Goal: Information Seeking & Learning: Learn about a topic

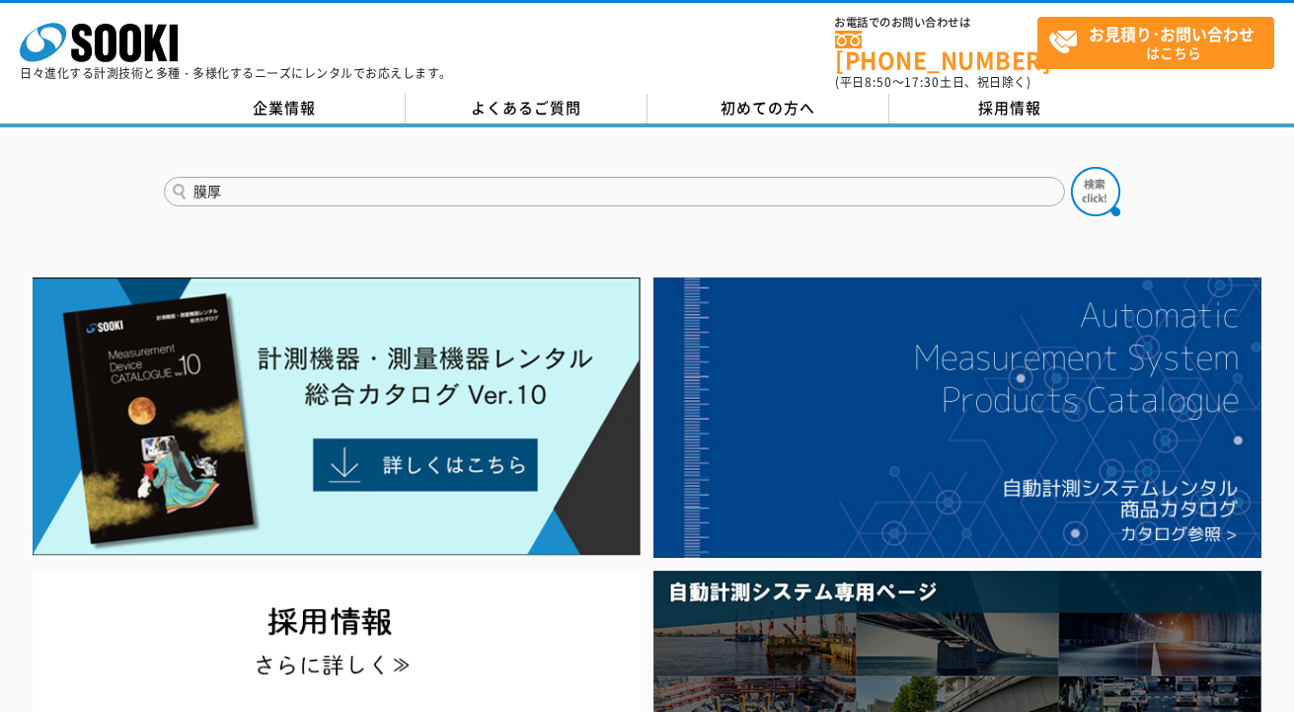
type input "膜厚"
click at [1071, 167] on button at bounding box center [1095, 191] width 49 height 49
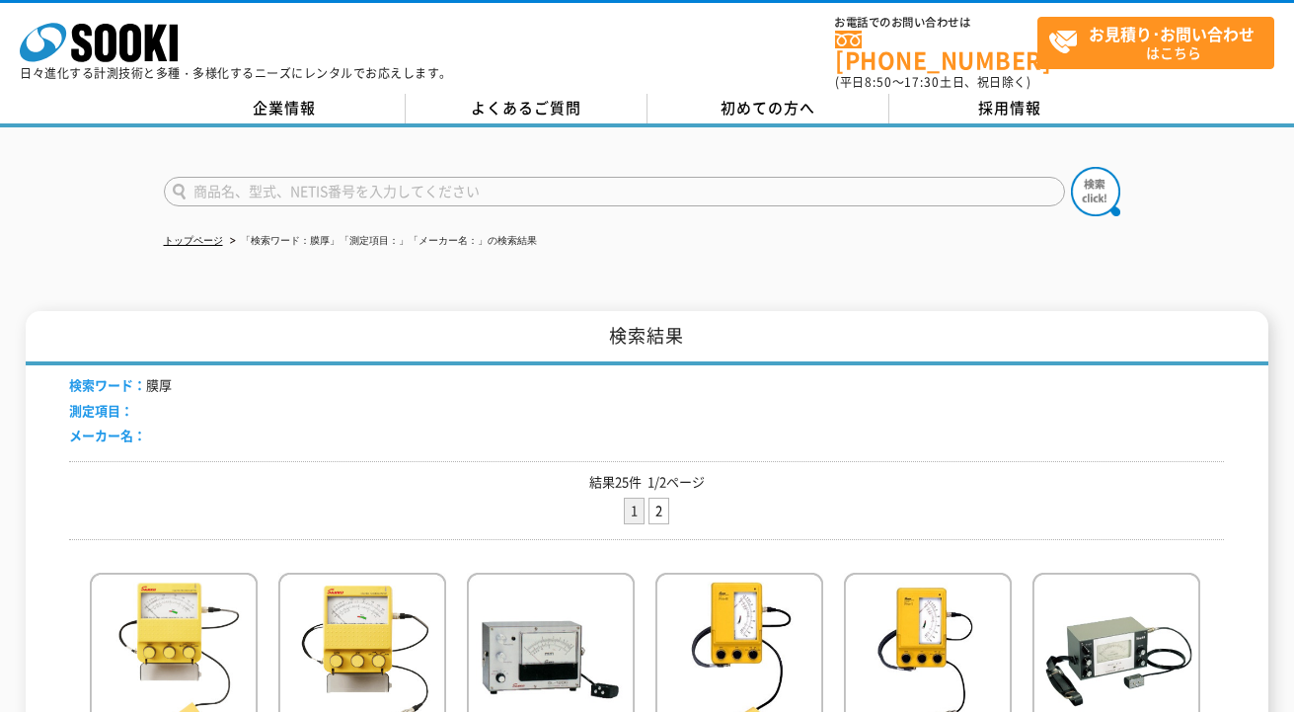
drag, startPoint x: 250, startPoint y: 1, endPoint x: 174, endPoint y: 426, distance: 432.1
click at [153, 472] on p "結果25件 1/2ページ" at bounding box center [646, 482] width 1155 height 21
click at [1018, 425] on div "検索ワード： 膜厚 測定項目： メーカー名：" at bounding box center [646, 413] width 1155 height 96
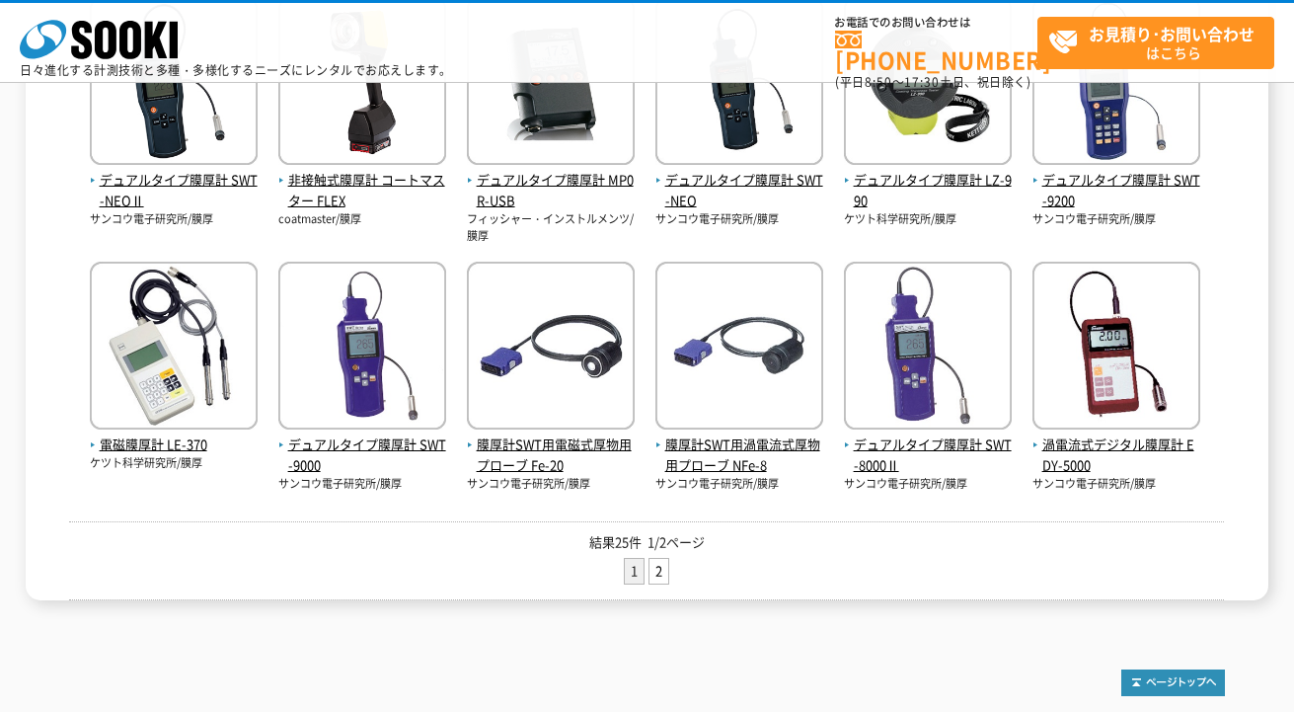
scroll to position [890, 0]
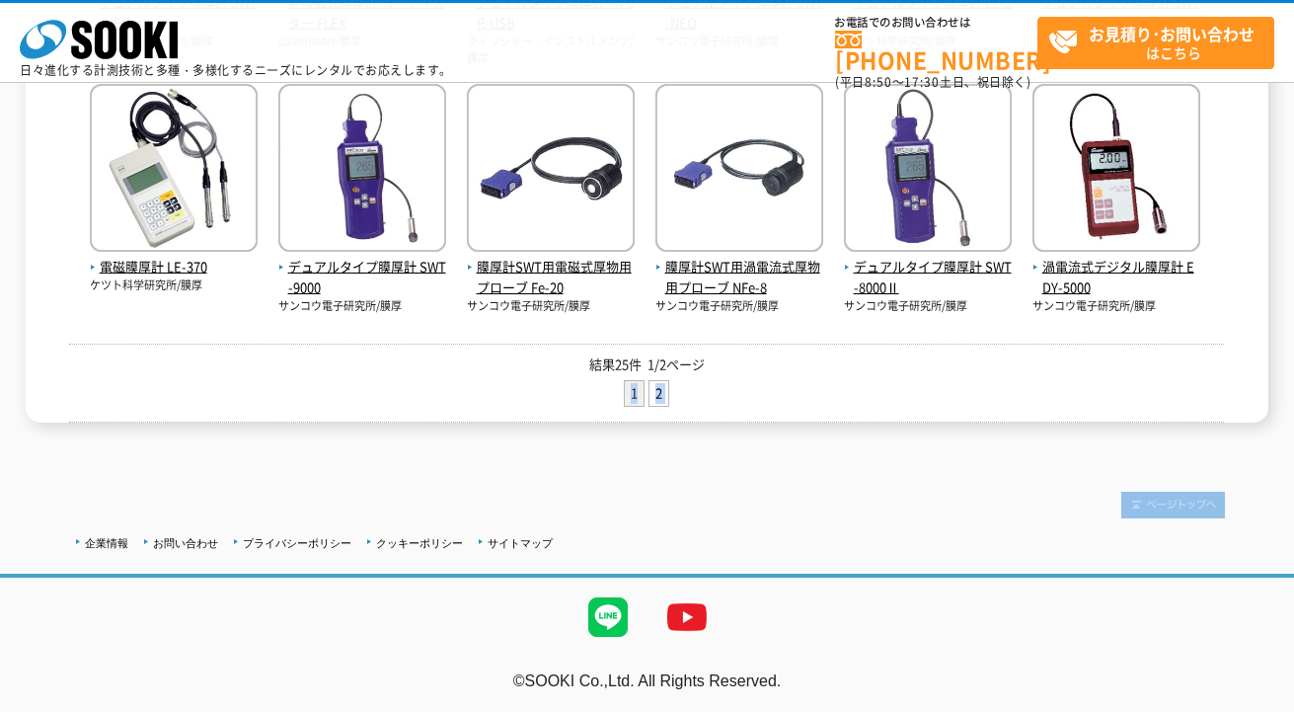
drag, startPoint x: 255, startPoint y: 447, endPoint x: 273, endPoint y: 427, distance: 27.2
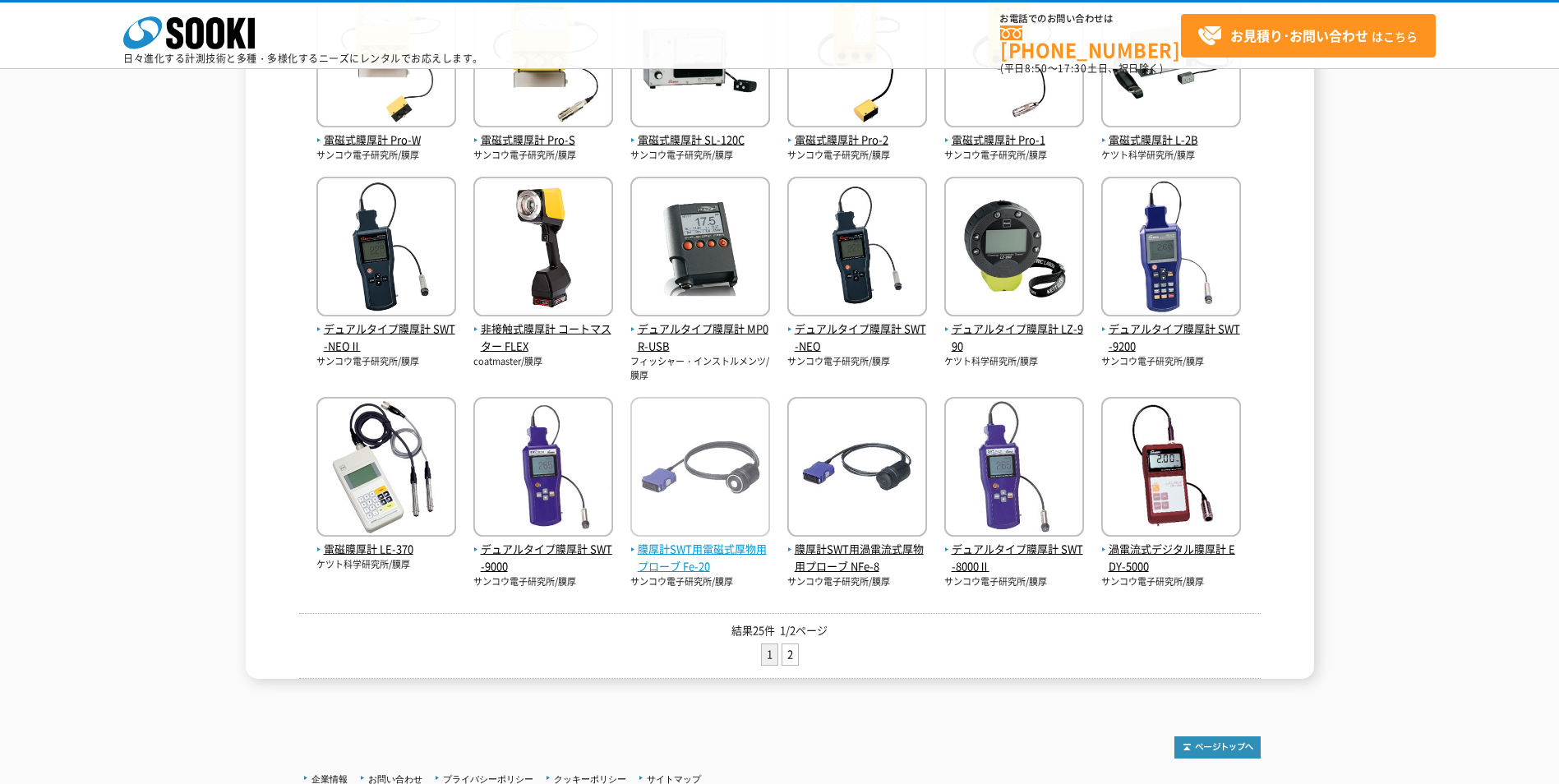
scroll to position [494, 0]
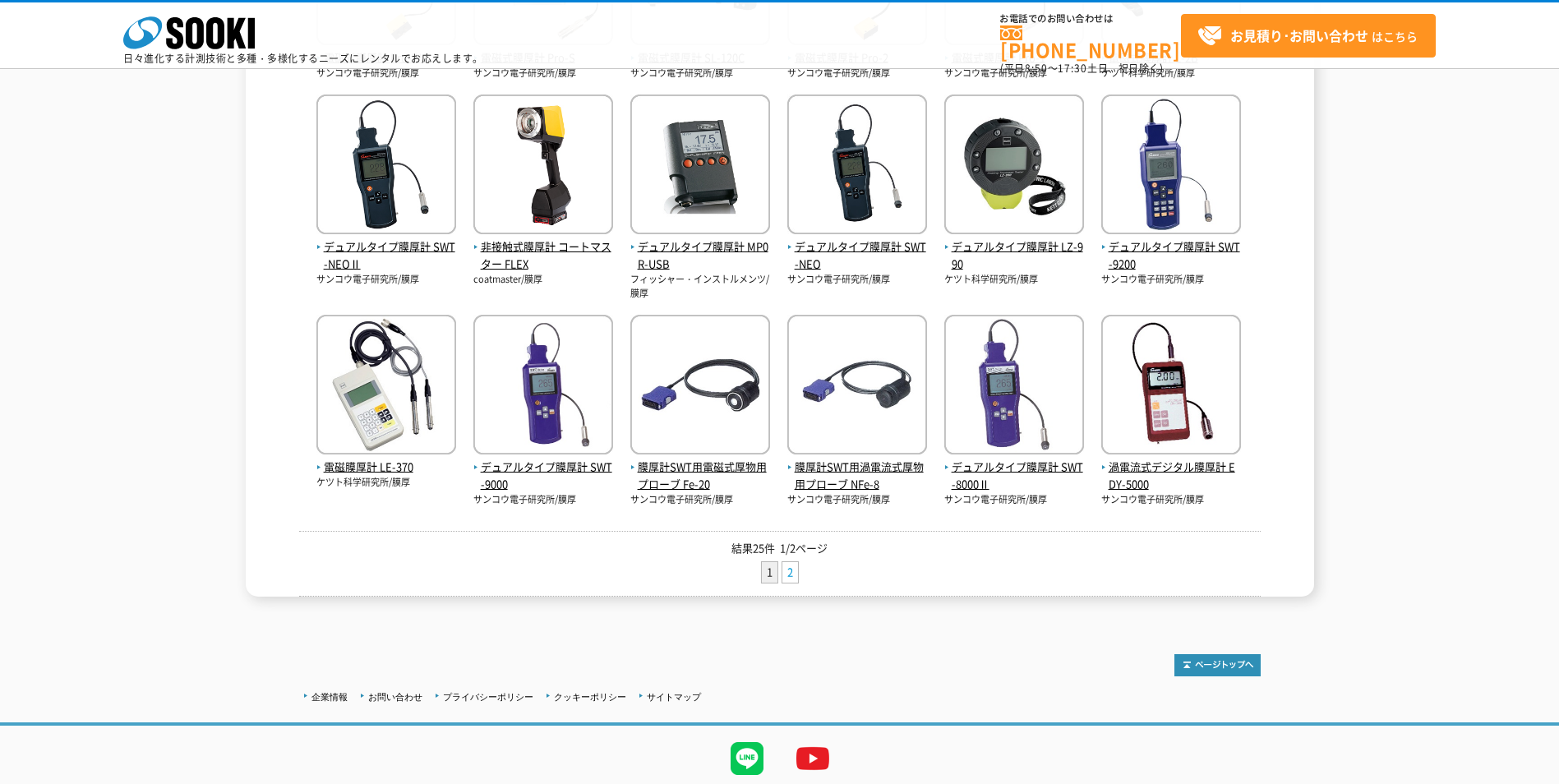
click at [793, 573] on link "2" at bounding box center [790, 572] width 16 height 21
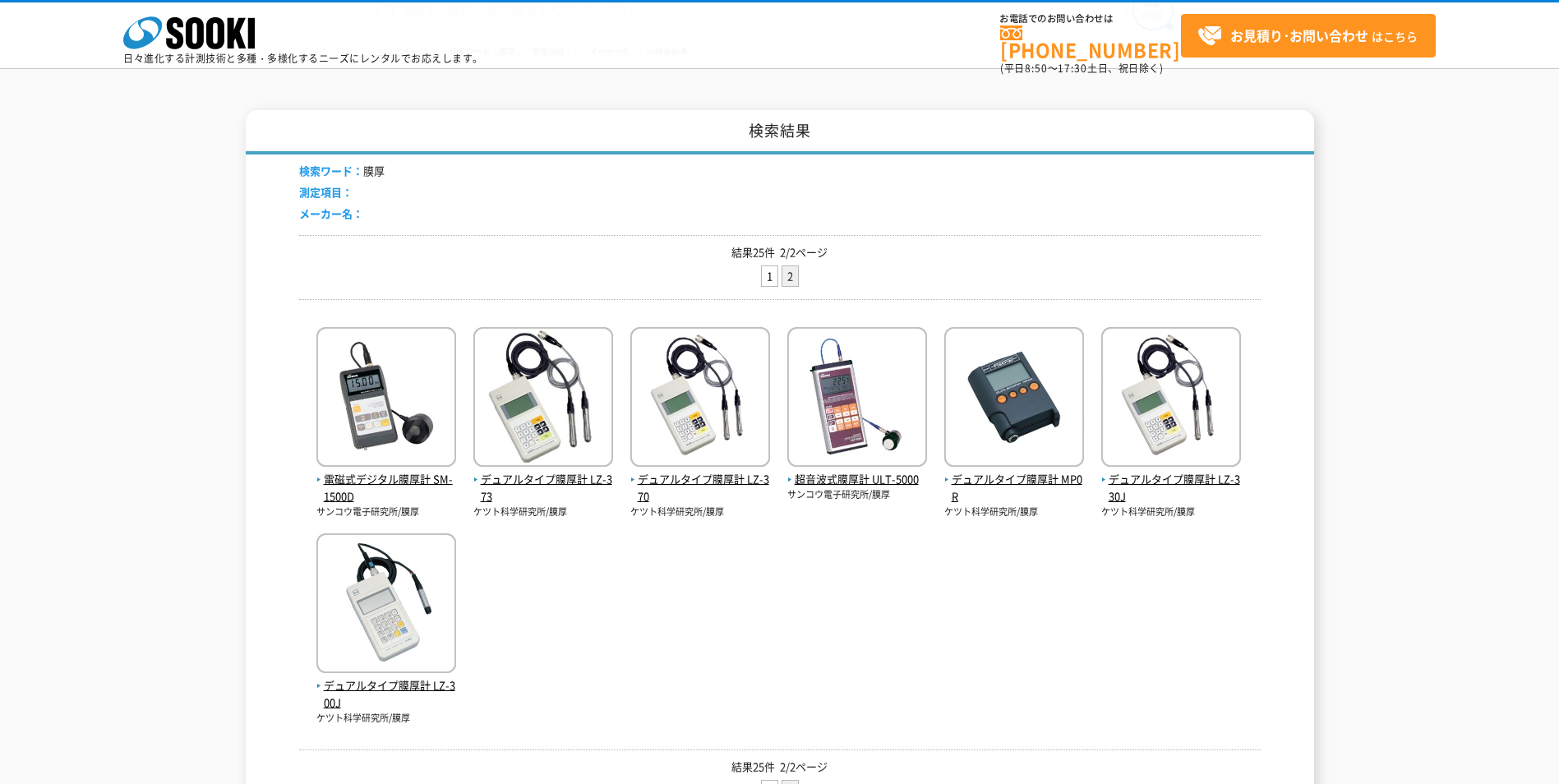
scroll to position [246, 0]
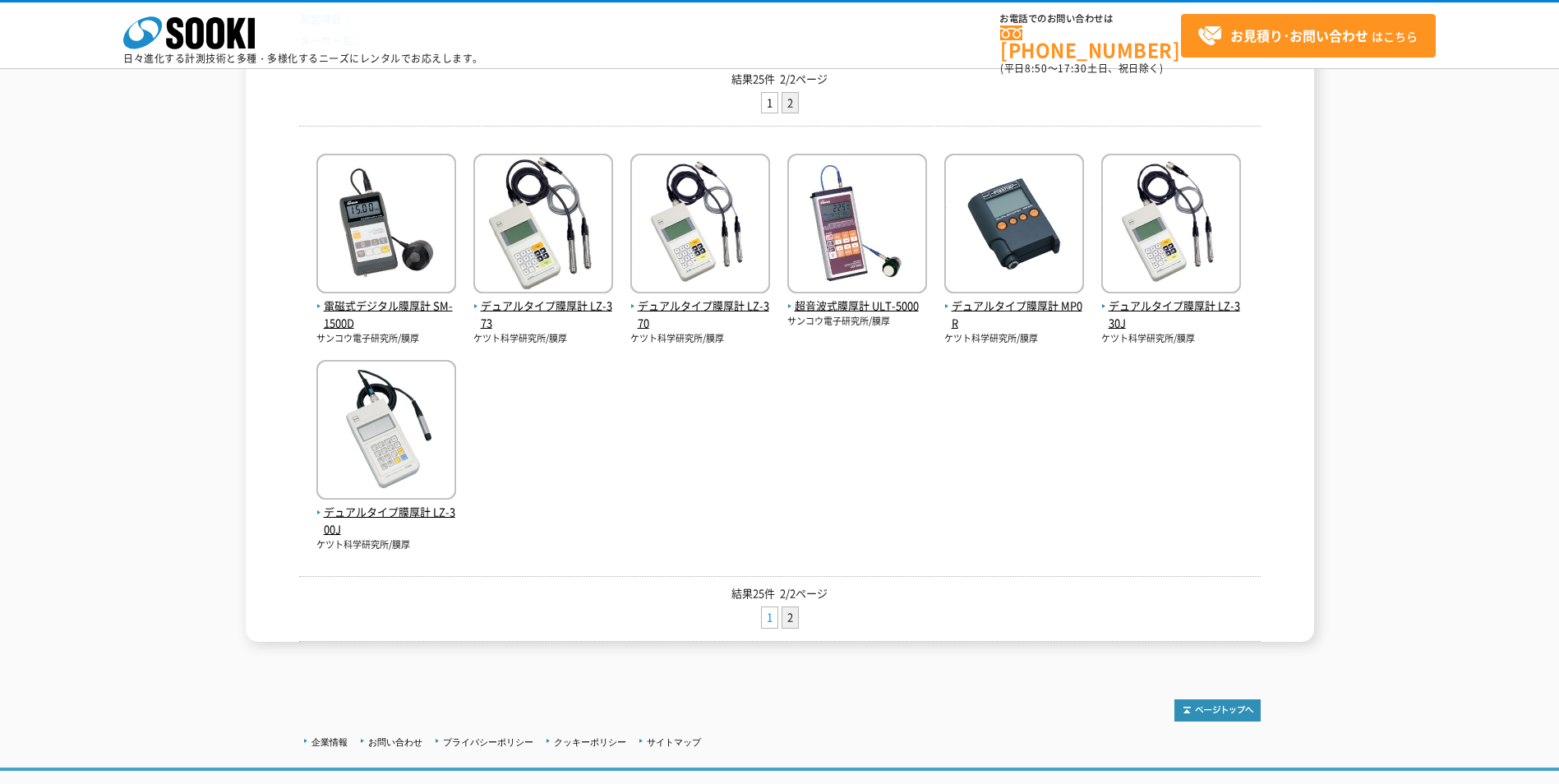
click at [768, 613] on link "1" at bounding box center [770, 617] width 16 height 21
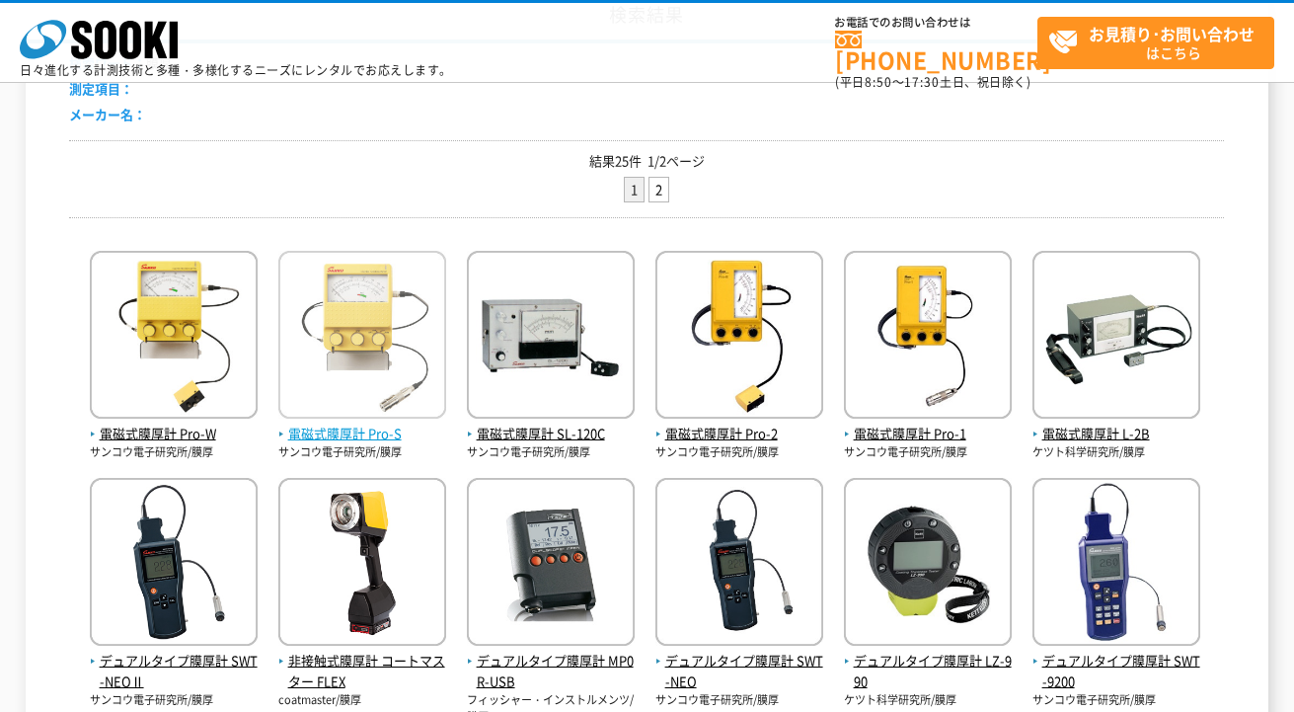
scroll to position [265, 0]
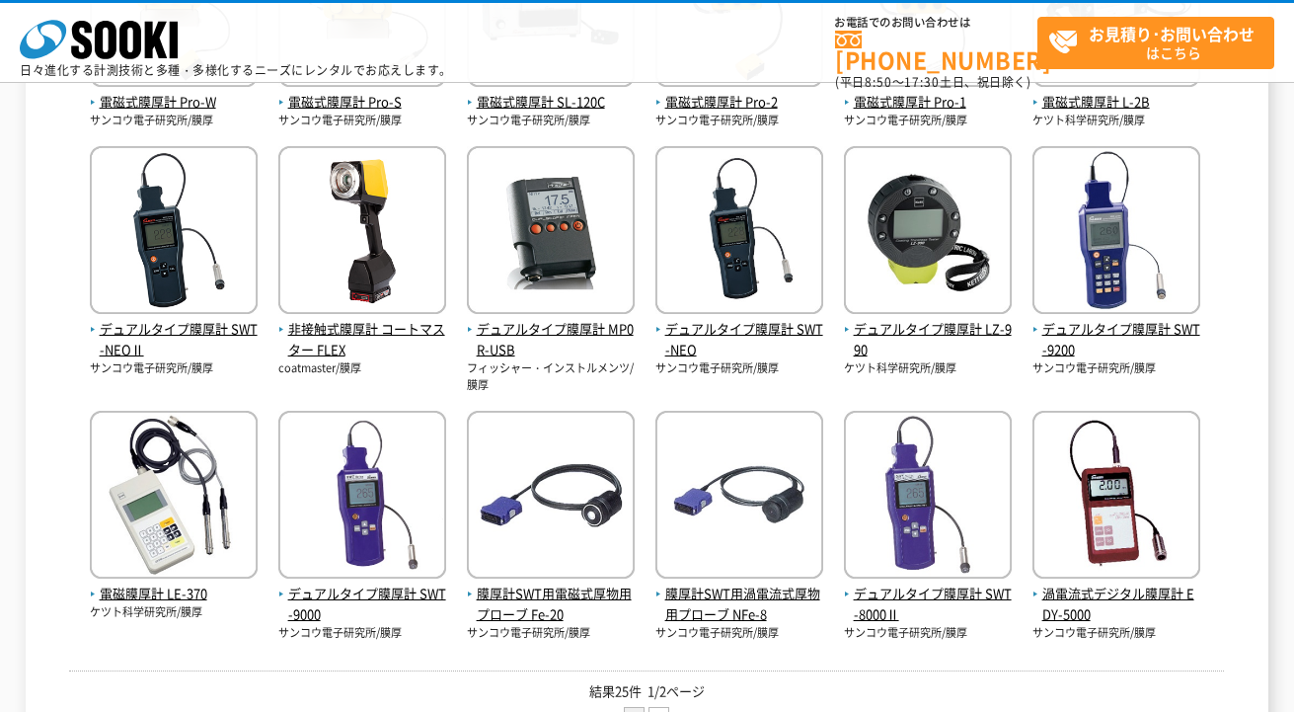
click at [1231, 405] on div "検索結果 検索ワード： 膜厚 測定項目： メーカー名： 結果25件 1/2ページ 1 2 電磁式膜厚計 Pro-W サンコウ電子研究所/膜厚" at bounding box center [647, 204] width 1243 height 1091
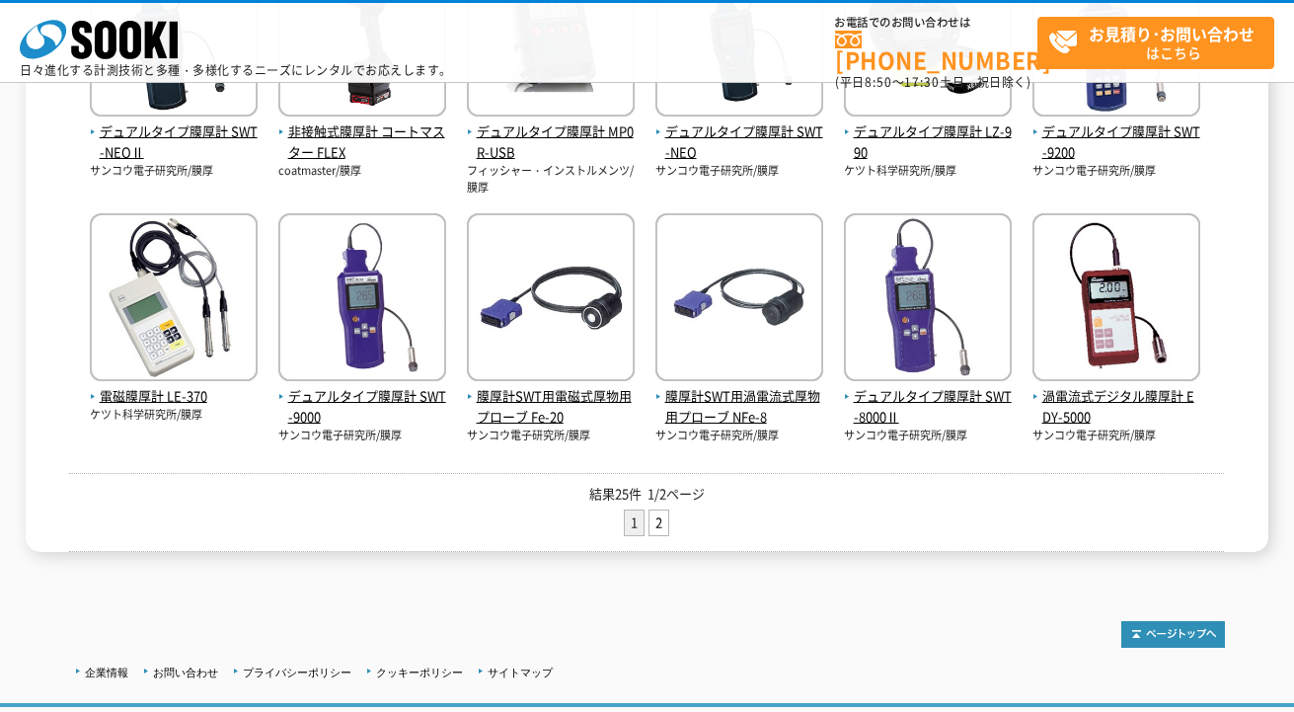
scroll to position [660, 0]
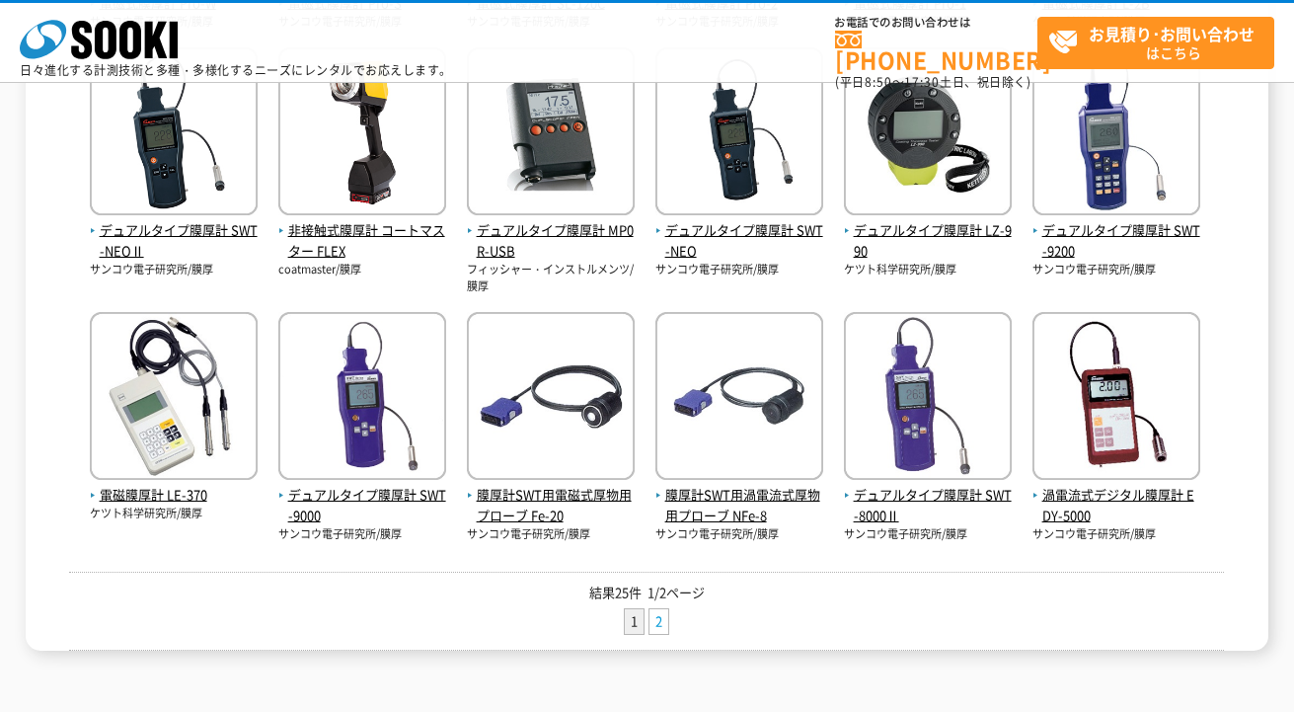
click at [664, 622] on link "2" at bounding box center [658, 621] width 19 height 25
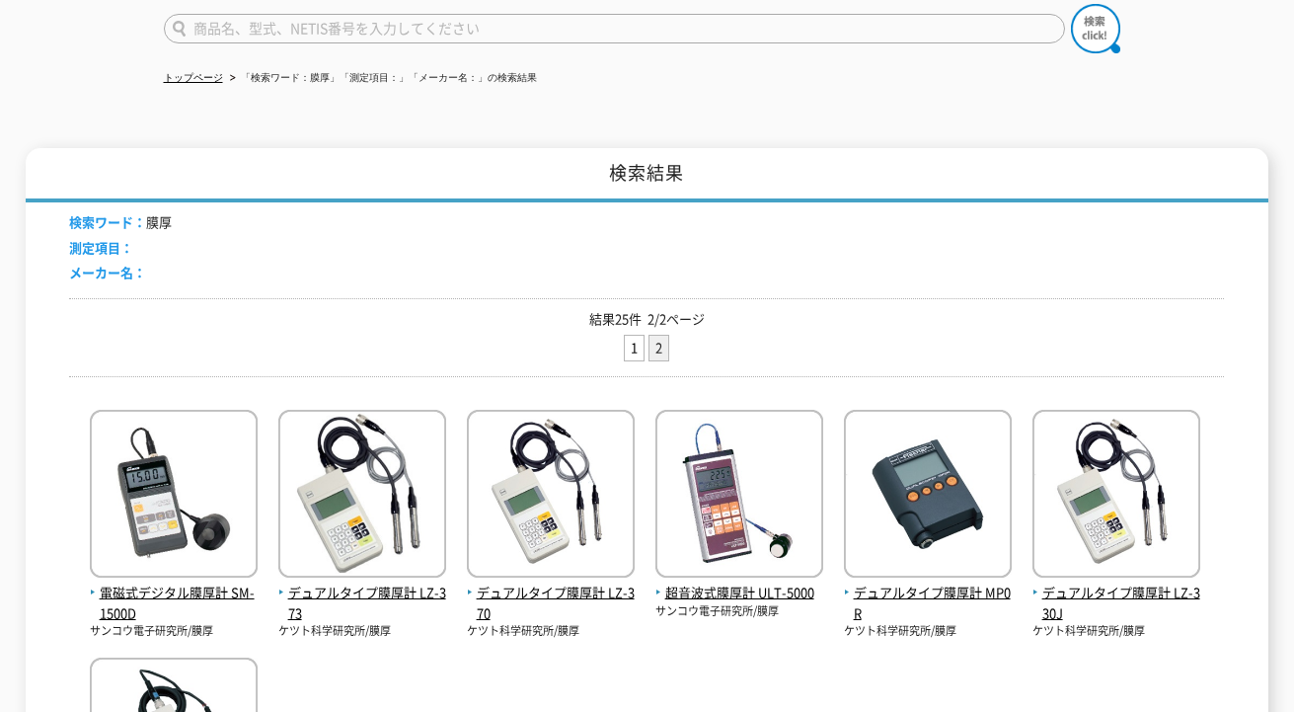
scroll to position [197, 0]
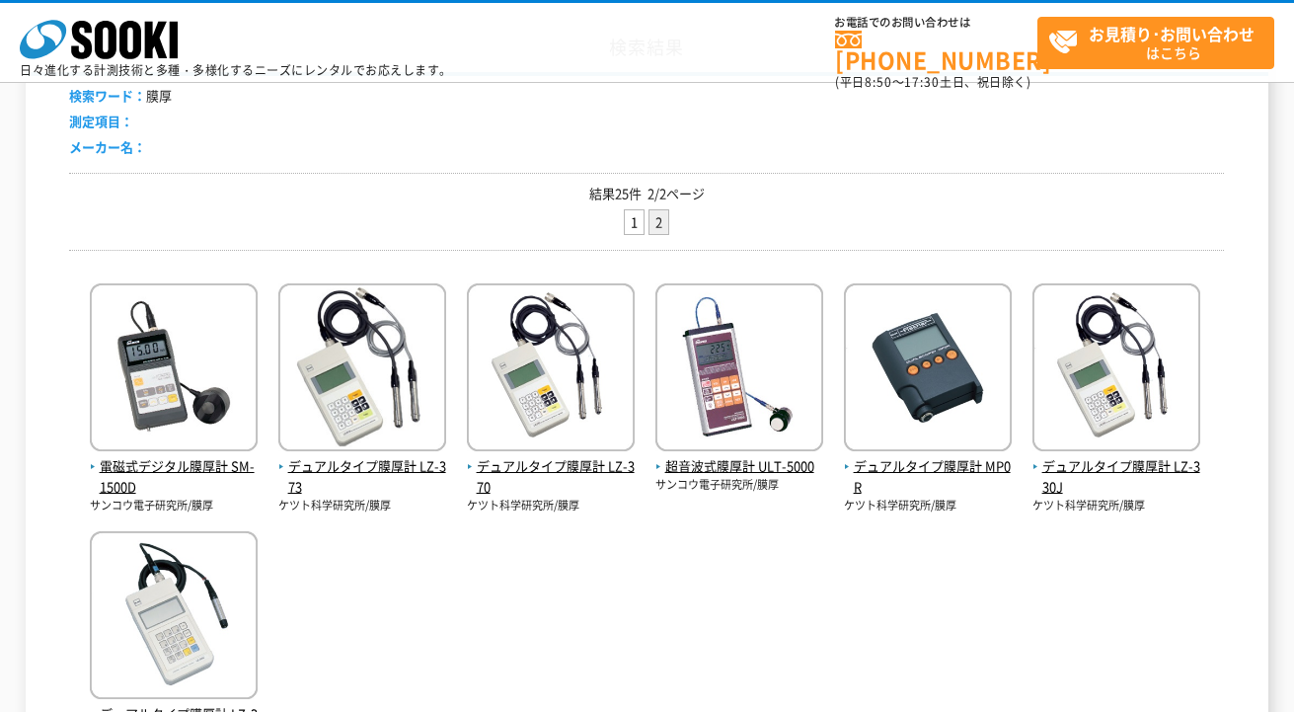
click at [738, 594] on div "電磁式デジタル膜厚計 SM-1500D サンコウ電子研究所/膜厚 デュアルタイプ膜厚計 LZ-373 ケツト科学研究所/膜厚" at bounding box center [646, 512] width 1155 height 495
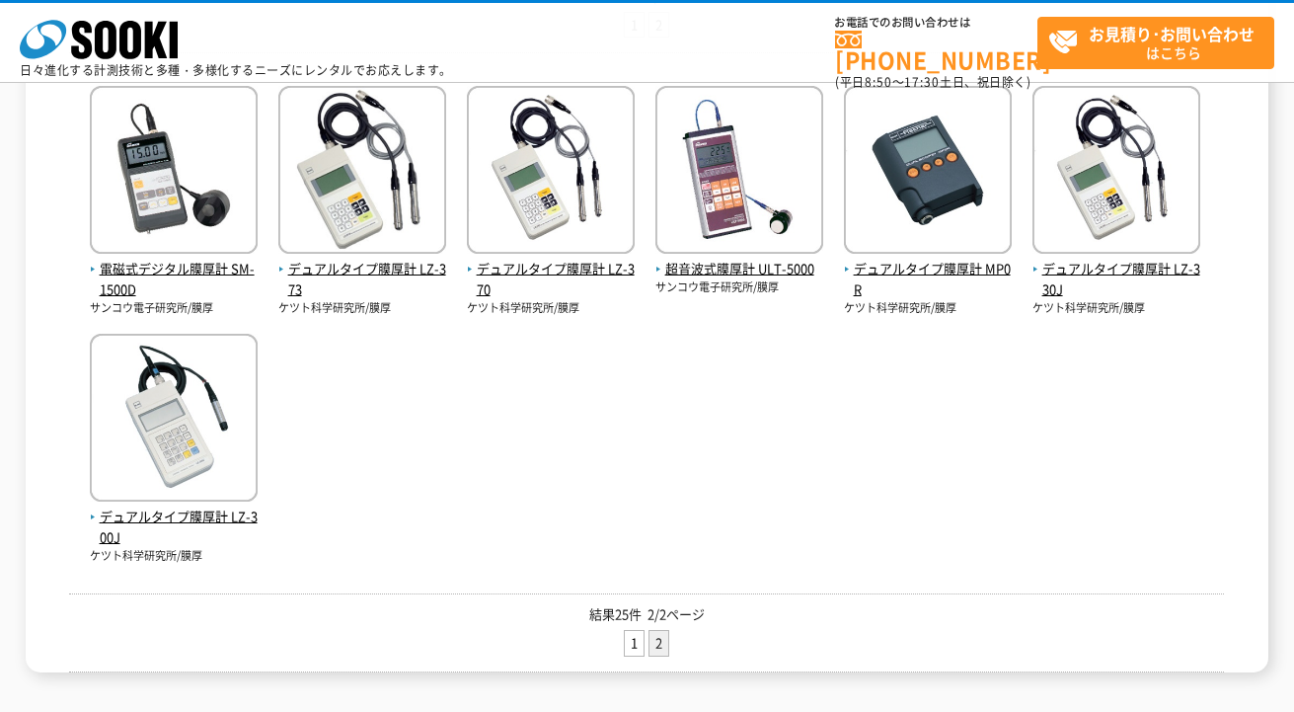
click at [613, 532] on div "電磁式デジタル膜厚計 SM-1500D サンコウ電子研究所/膜厚 デュアルタイプ膜厚計 LZ-373 ケツト科学研究所/膜厚" at bounding box center [646, 315] width 1155 height 495
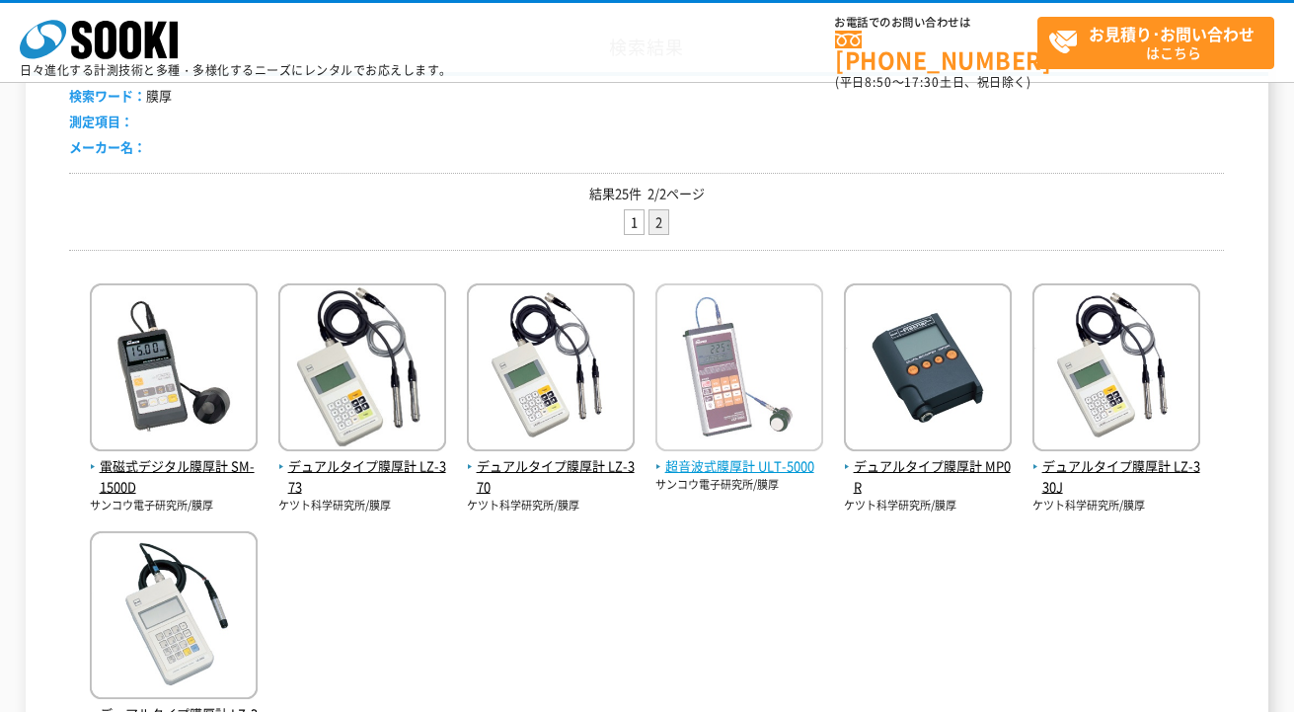
click at [682, 457] on span "超音波式膜厚計 ULT-5000" at bounding box center [739, 466] width 168 height 21
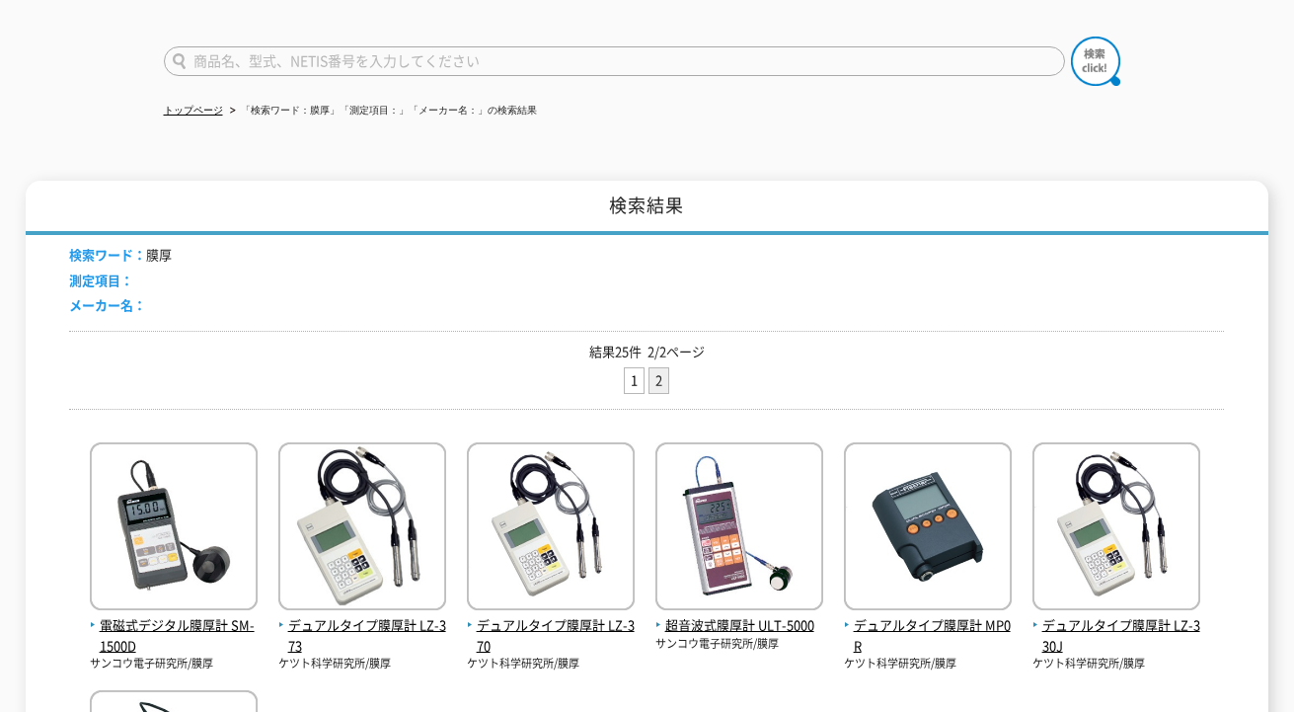
scroll to position [99, 0]
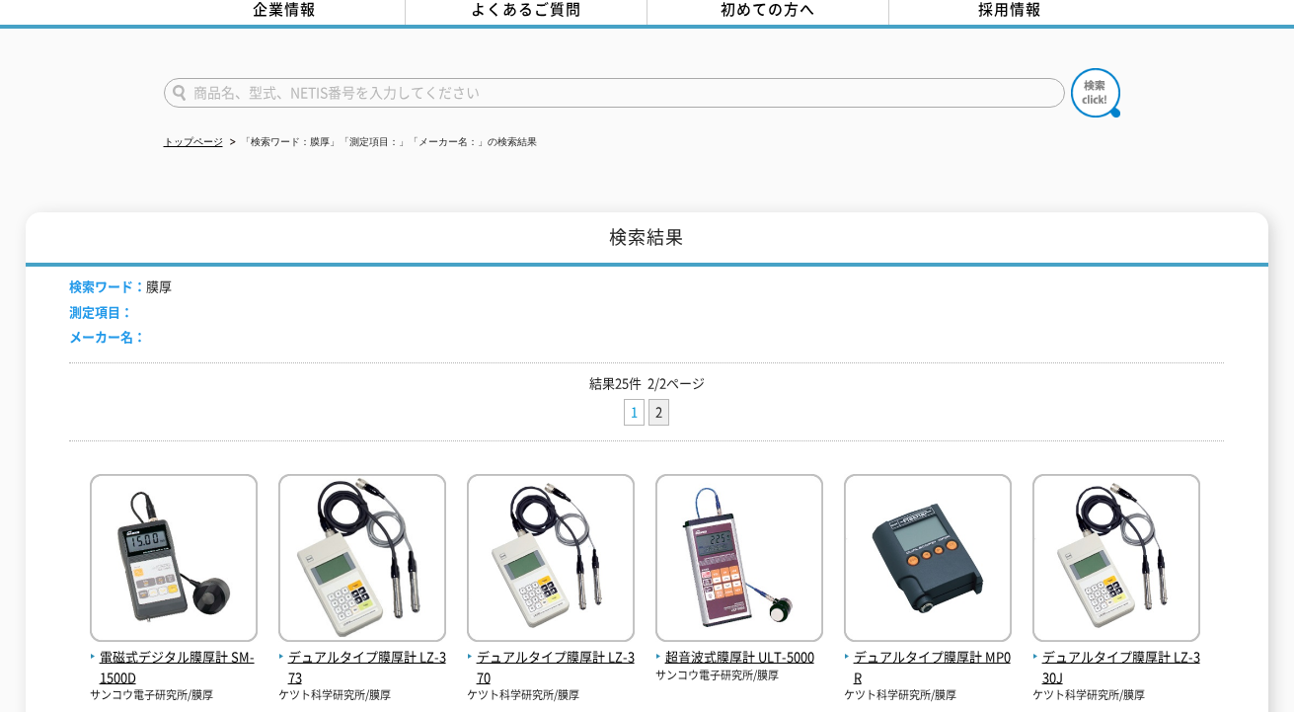
click at [639, 404] on link "1" at bounding box center [634, 412] width 19 height 25
click at [797, 374] on p "結果25件 2/2ページ" at bounding box center [646, 383] width 1155 height 21
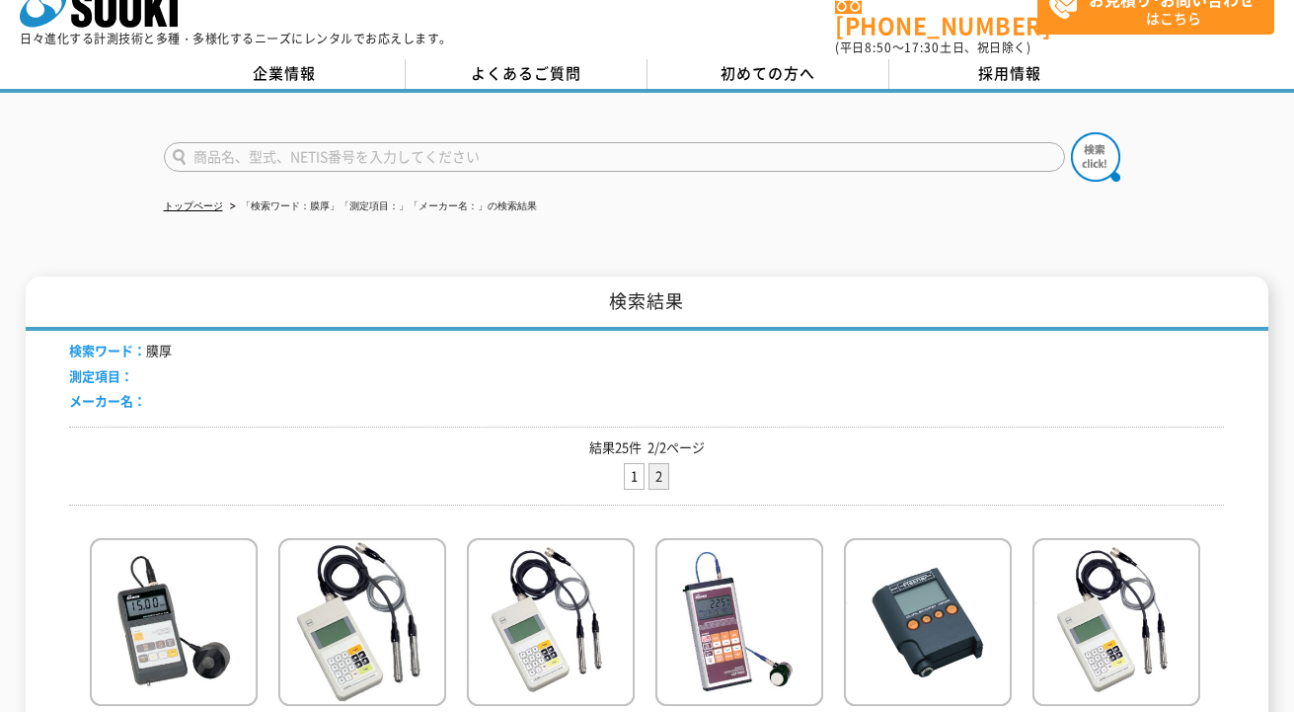
scroll to position [0, 0]
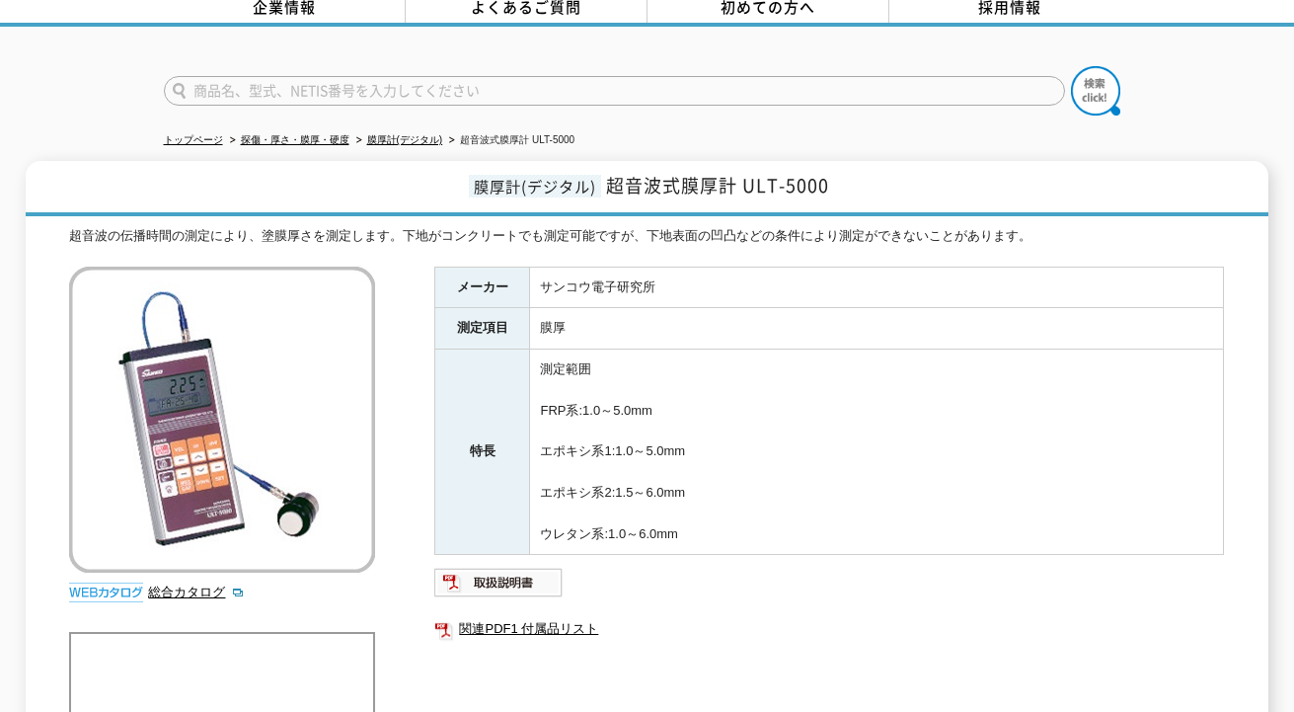
scroll to position [67, 0]
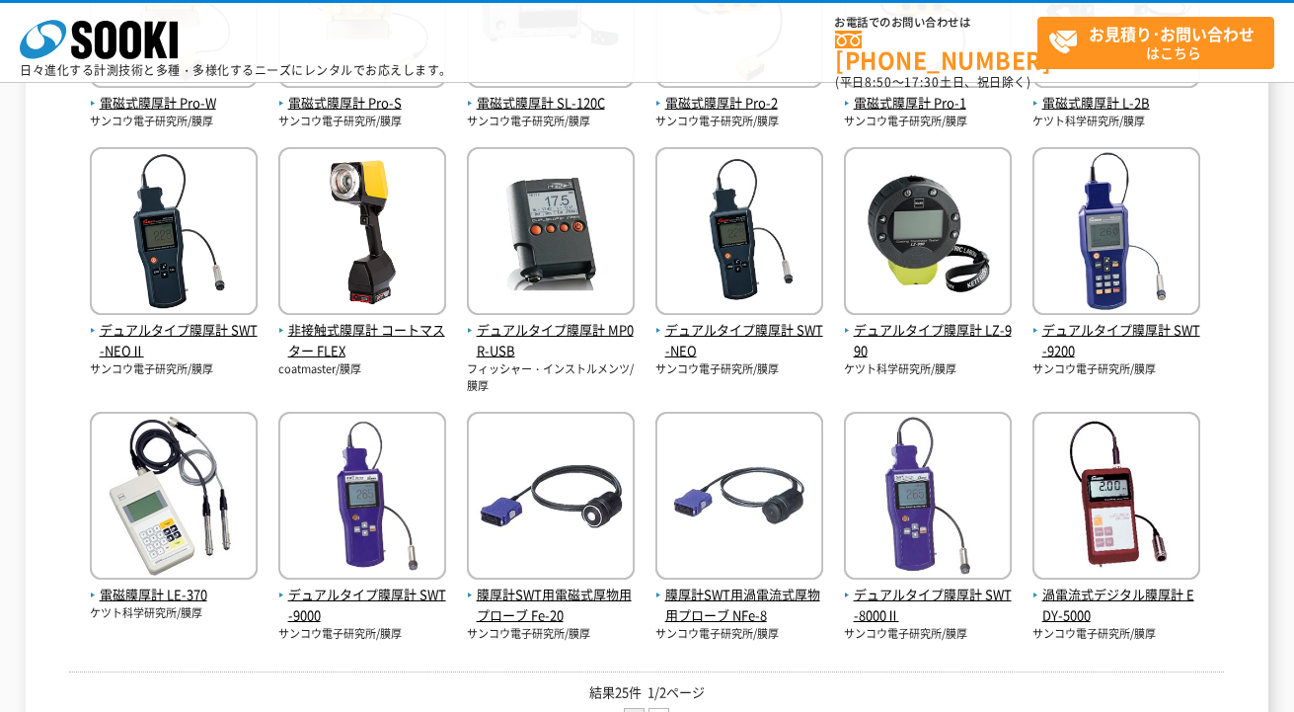
scroll to position [592, 0]
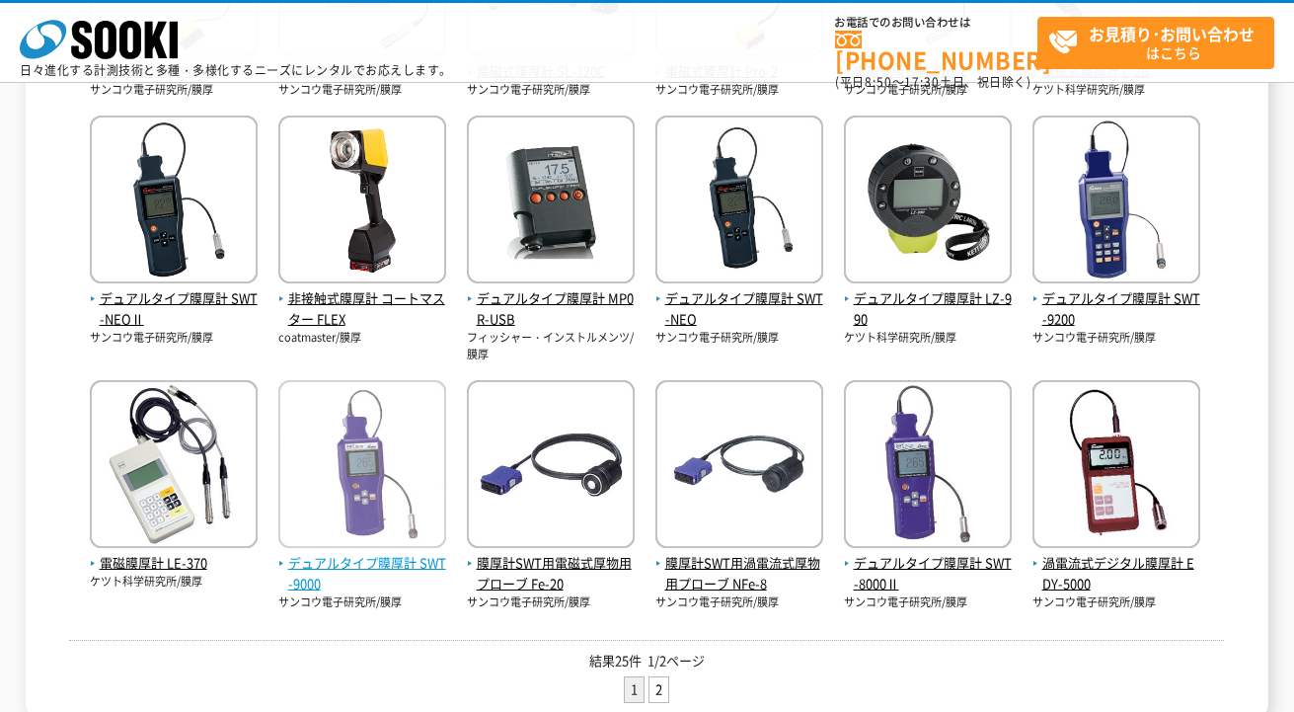
click at [386, 559] on span "デュアルタイプ膜厚計 SWT-9000" at bounding box center [362, 573] width 168 height 41
click at [663, 686] on link "2" at bounding box center [658, 689] width 19 height 25
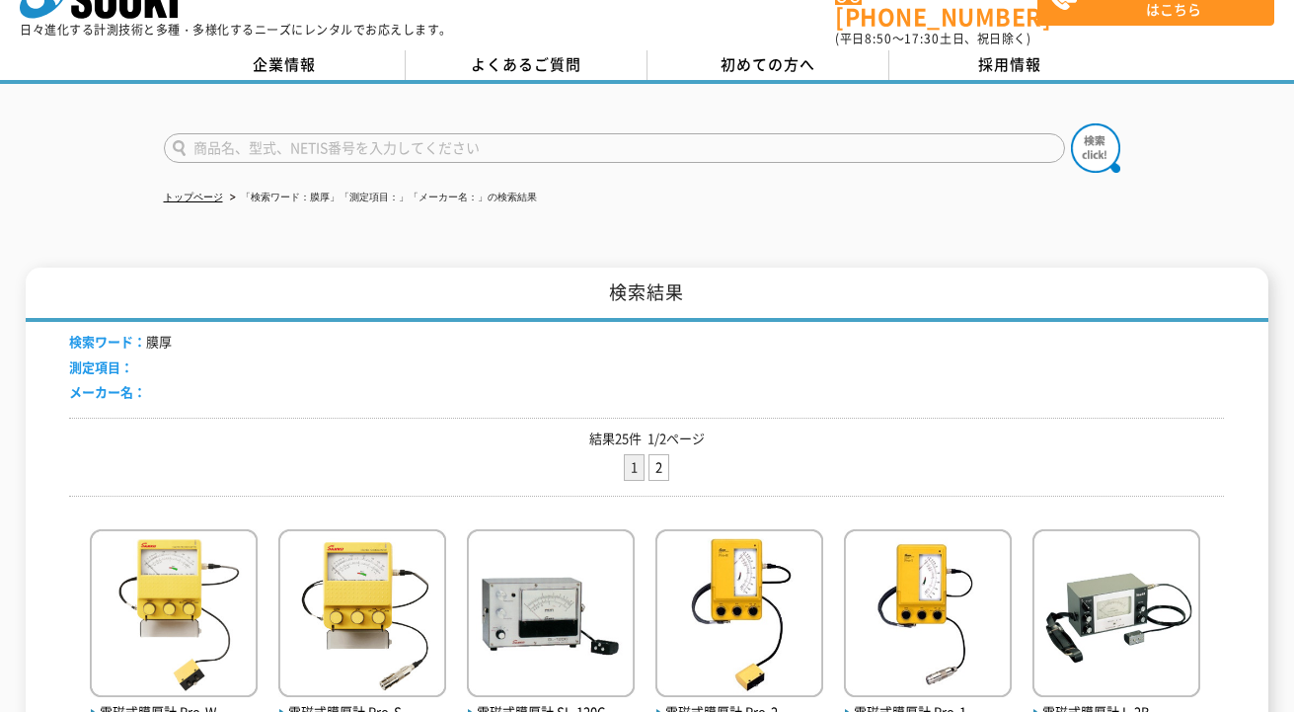
scroll to position [0, 0]
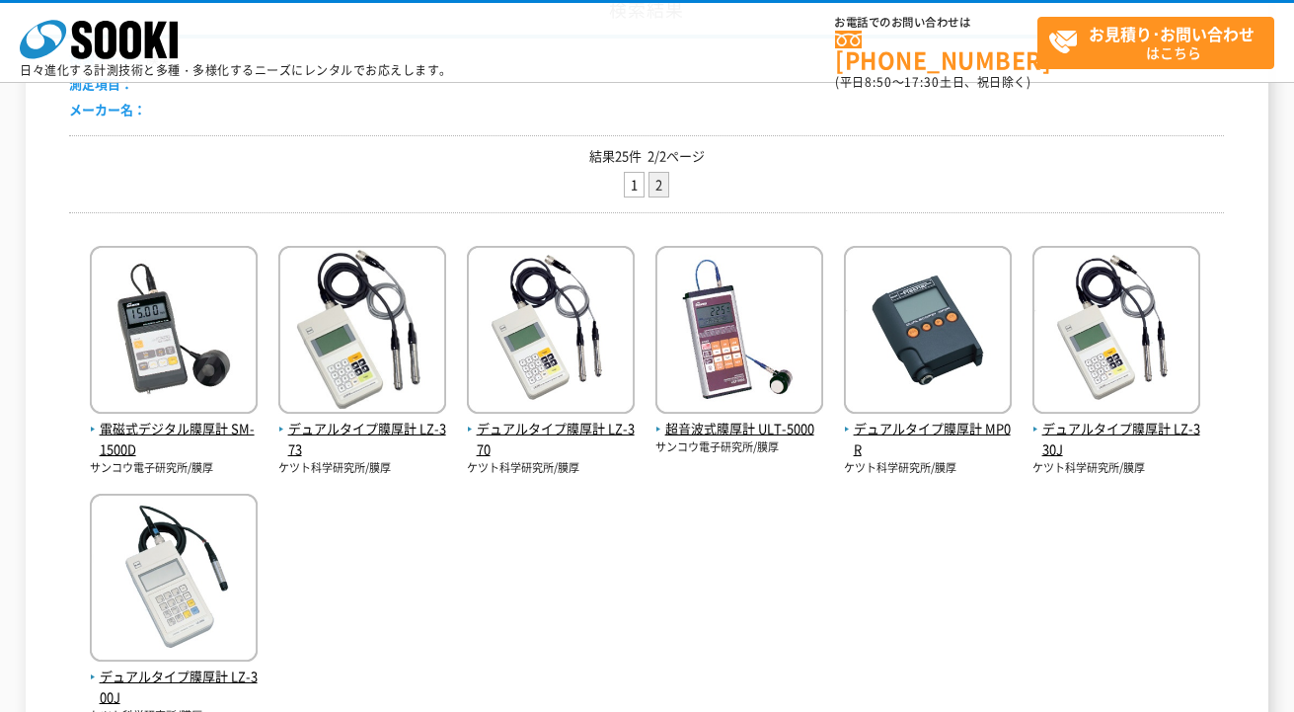
scroll to position [296, 0]
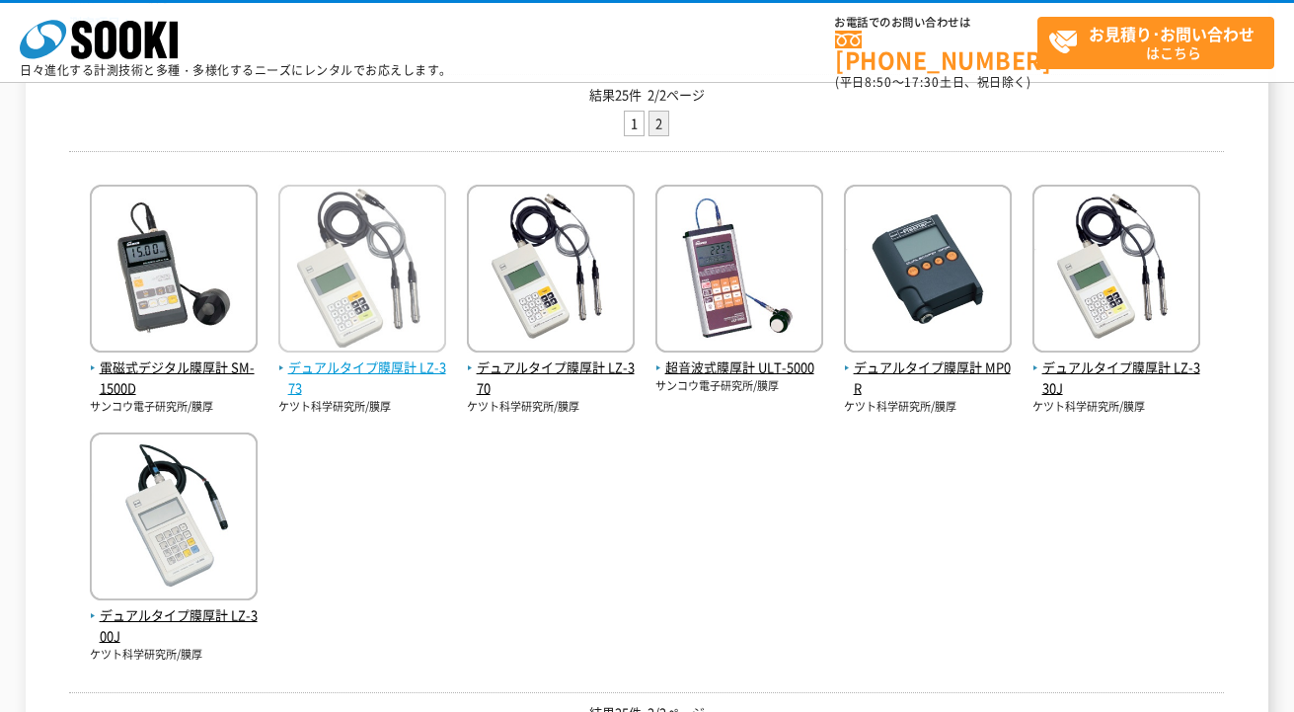
click at [331, 369] on span "デュアルタイプ膜厚計 LZ-373" at bounding box center [362, 377] width 168 height 41
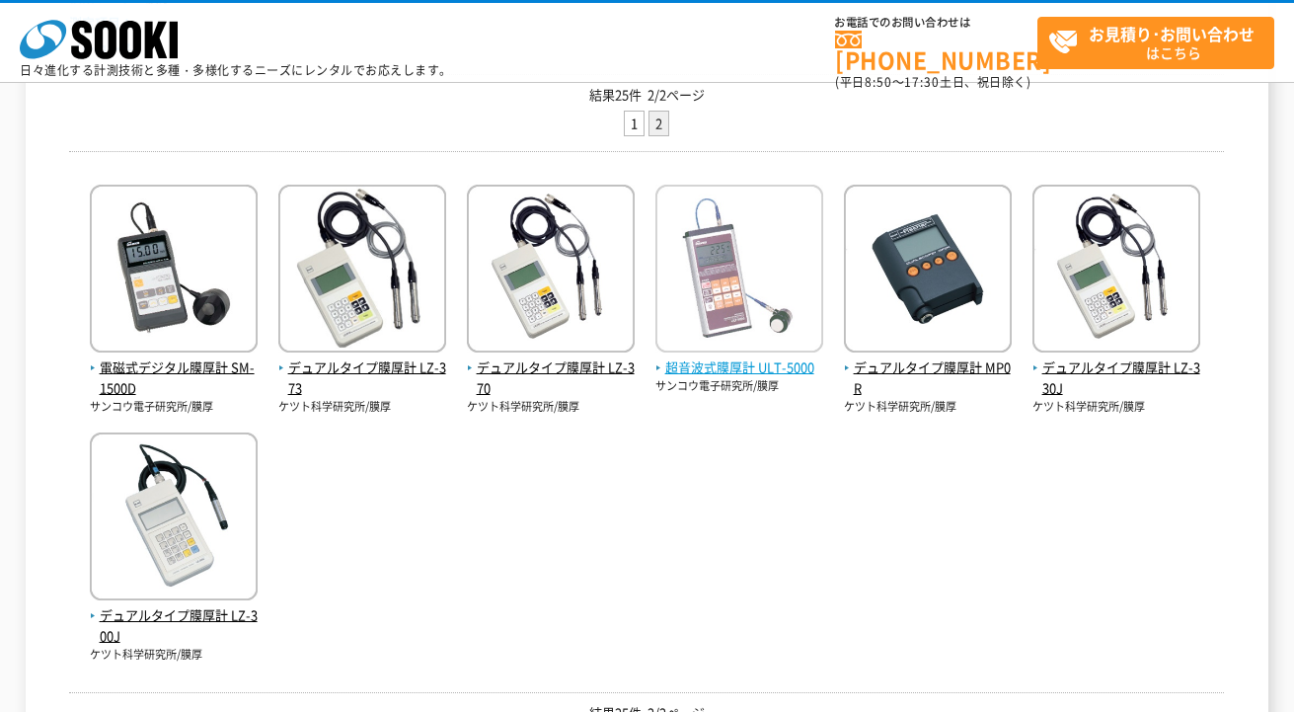
click at [695, 374] on span "超音波式膜厚計 ULT-5000" at bounding box center [739, 367] width 168 height 21
click at [708, 375] on span "超音波式膜厚計 ULT-5000" at bounding box center [739, 367] width 168 height 21
click at [730, 368] on span "超音波式膜厚計 ULT-5000" at bounding box center [739, 367] width 168 height 21
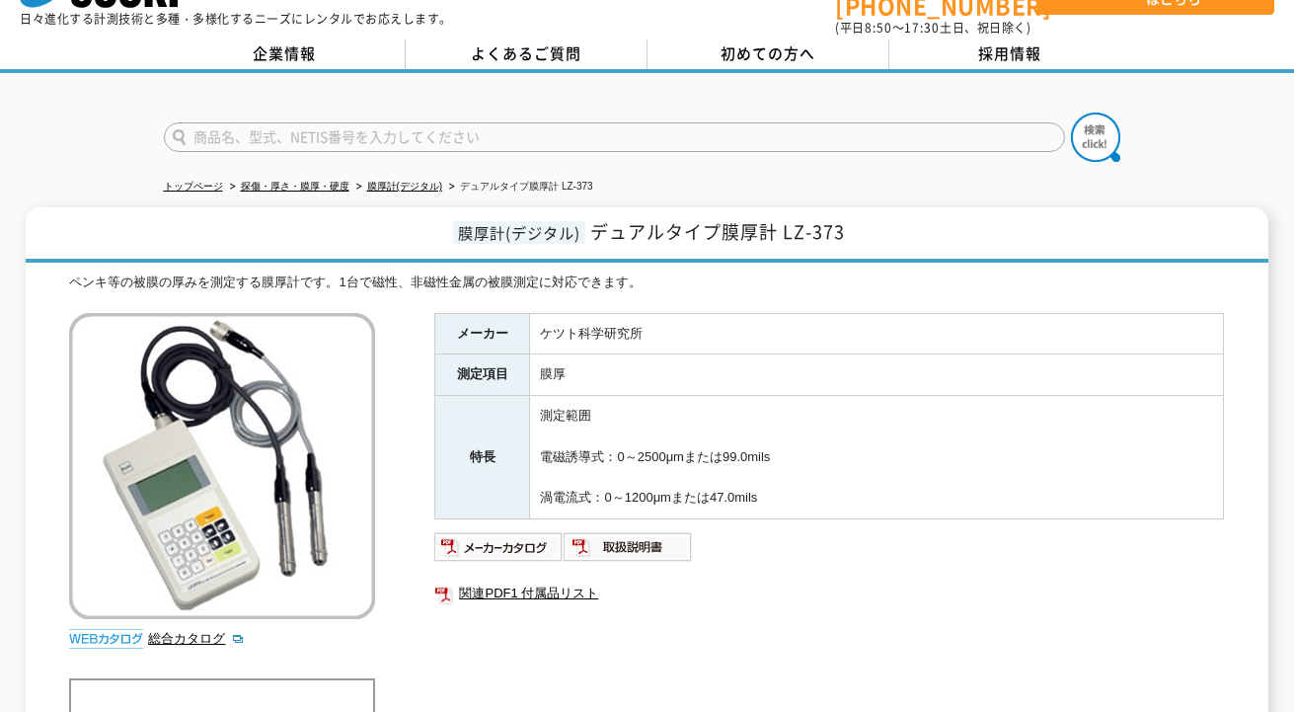
scroll to position [99, 0]
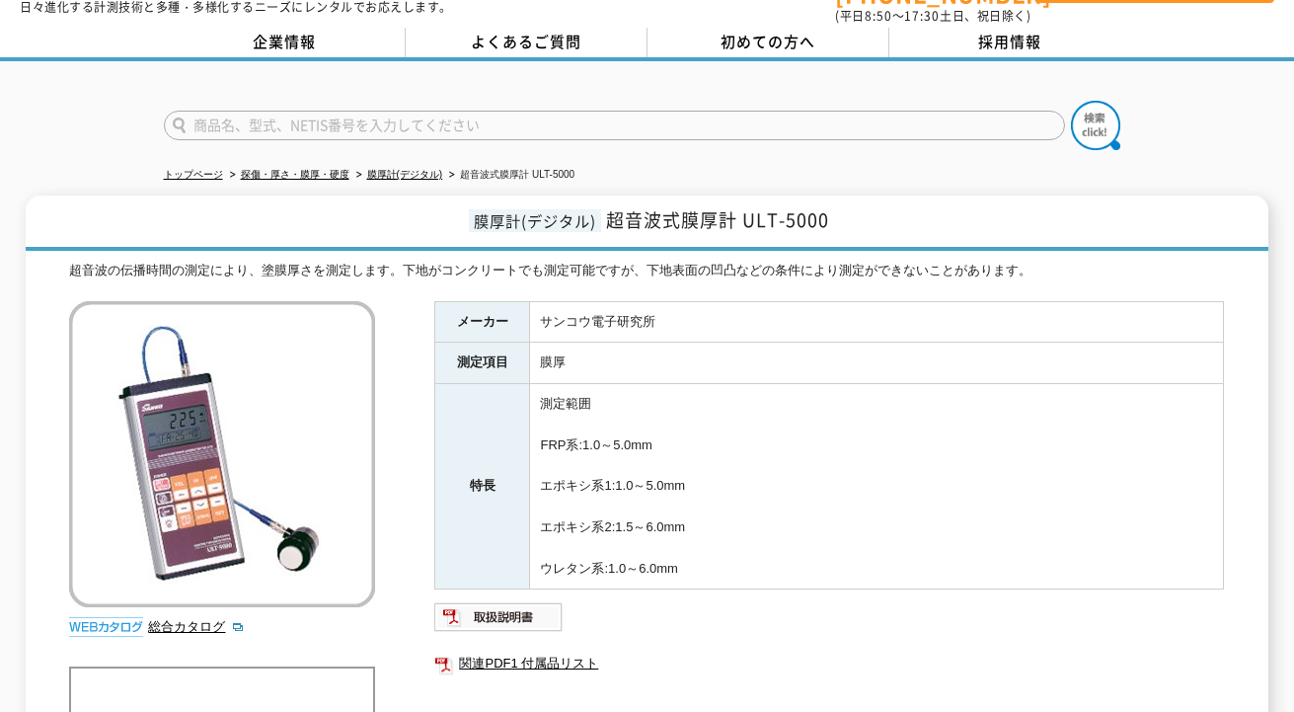
scroll to position [99, 0]
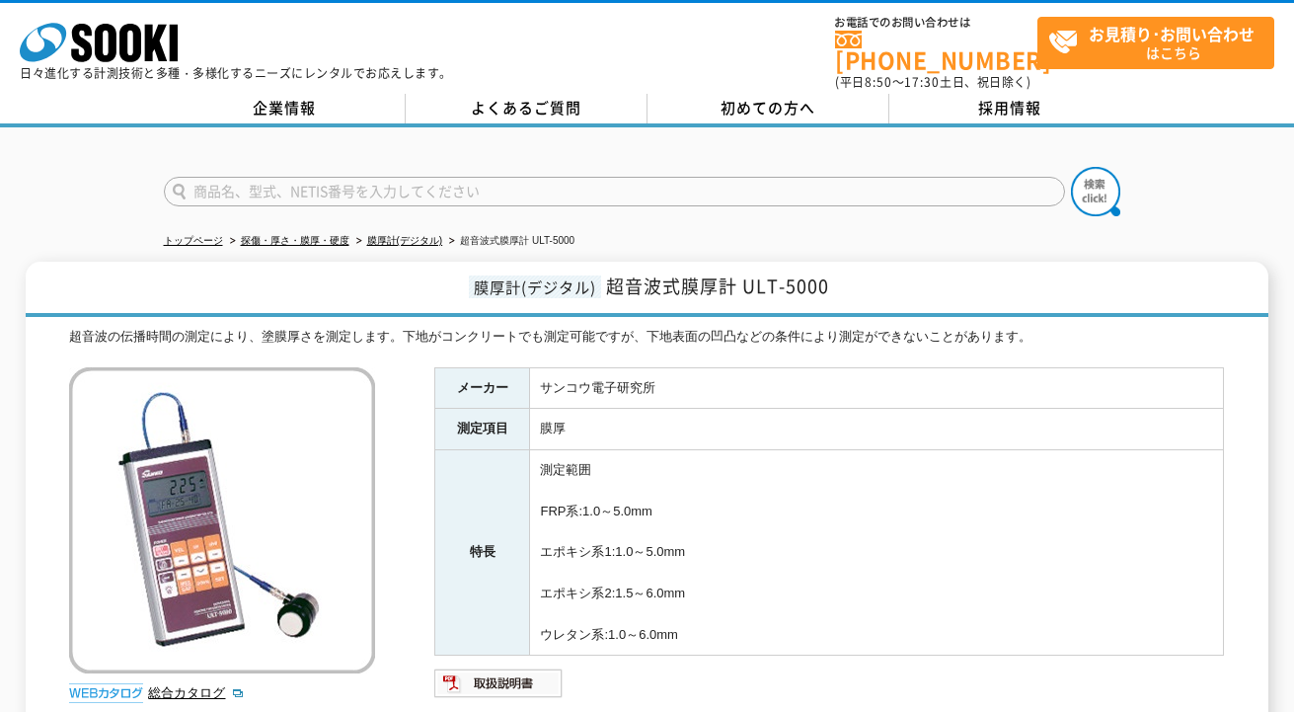
click at [857, 272] on h1 "膜厚計(デジタル) 超音波式膜厚計 ULT-5000" at bounding box center [647, 289] width 1243 height 55
drag, startPoint x: 856, startPoint y: 273, endPoint x: 614, endPoint y: 280, distance: 241.9
click at [614, 280] on h1 "膜厚計(デジタル) 超音波式膜厚計 ULT-5000" at bounding box center [647, 289] width 1243 height 55
copy span "超音波式膜厚計 ULT-5000"
click at [835, 465] on td "測定範囲 FRP系:1.0～5.0mm エポキシ系1:1.0～5.0mm エポキシ系2:1.5～6.0mm ウレタン系:1.0～6.0mm" at bounding box center [877, 552] width 694 height 205
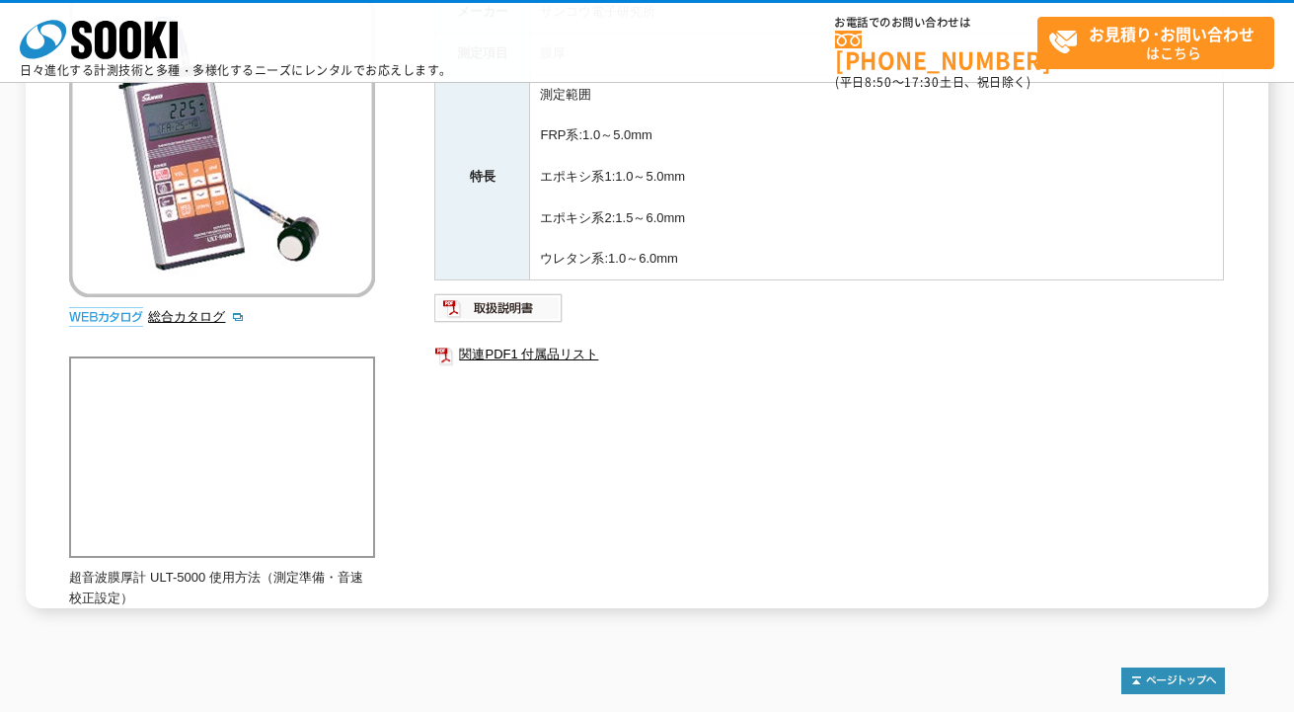
scroll to position [462, 0]
